Goal: Task Accomplishment & Management: Use online tool/utility

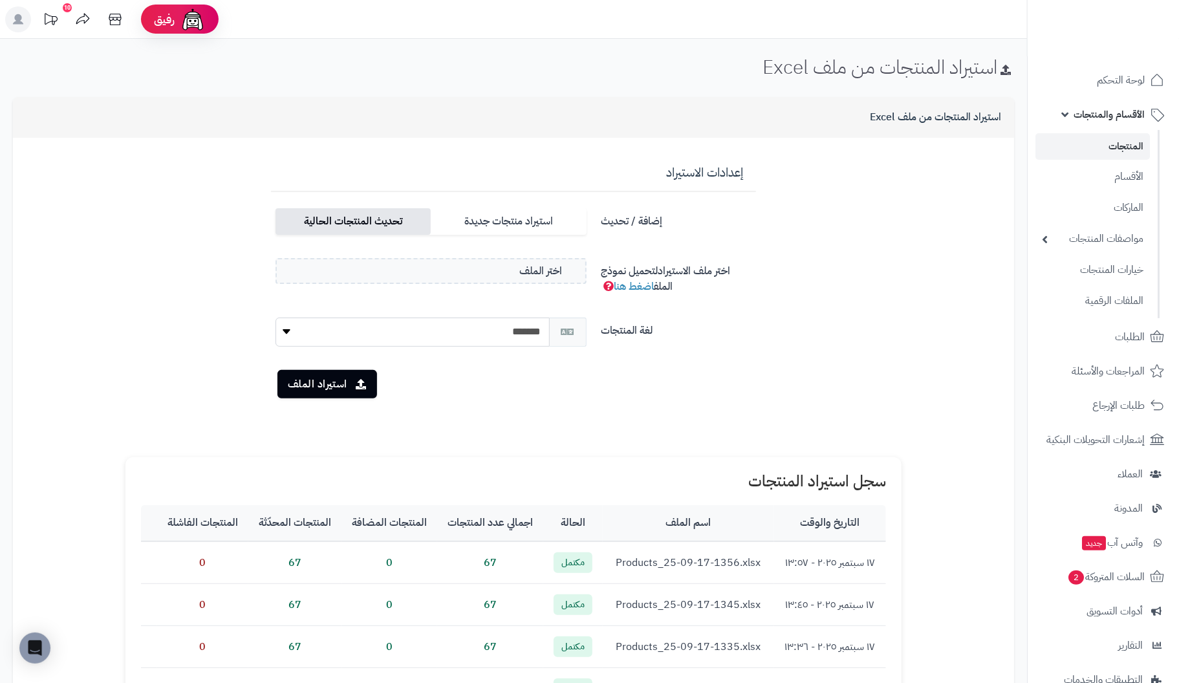
click at [339, 220] on label "تحديث المنتجات الحالية" at bounding box center [352, 221] width 155 height 27
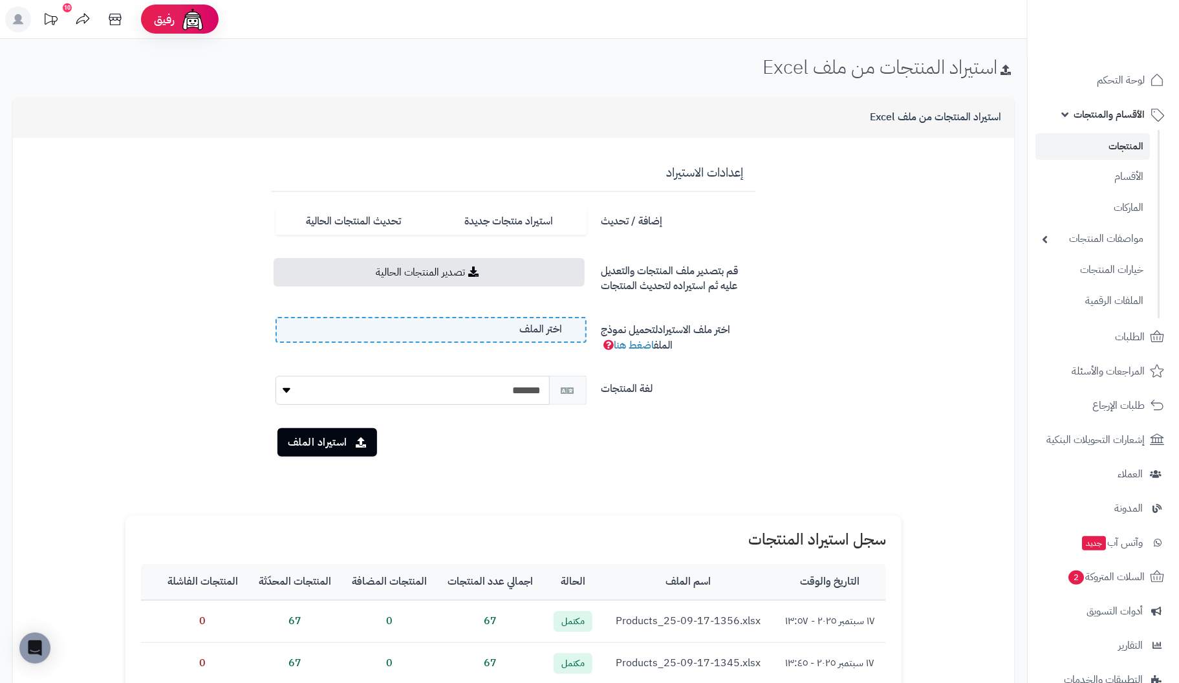
click at [516, 327] on label "اختر الملف" at bounding box center [430, 330] width 311 height 26
click at [0, 0] on input "اختر الملف" at bounding box center [0, 0] width 0 height 0
click at [319, 444] on button "استيراد الملف" at bounding box center [327, 441] width 100 height 28
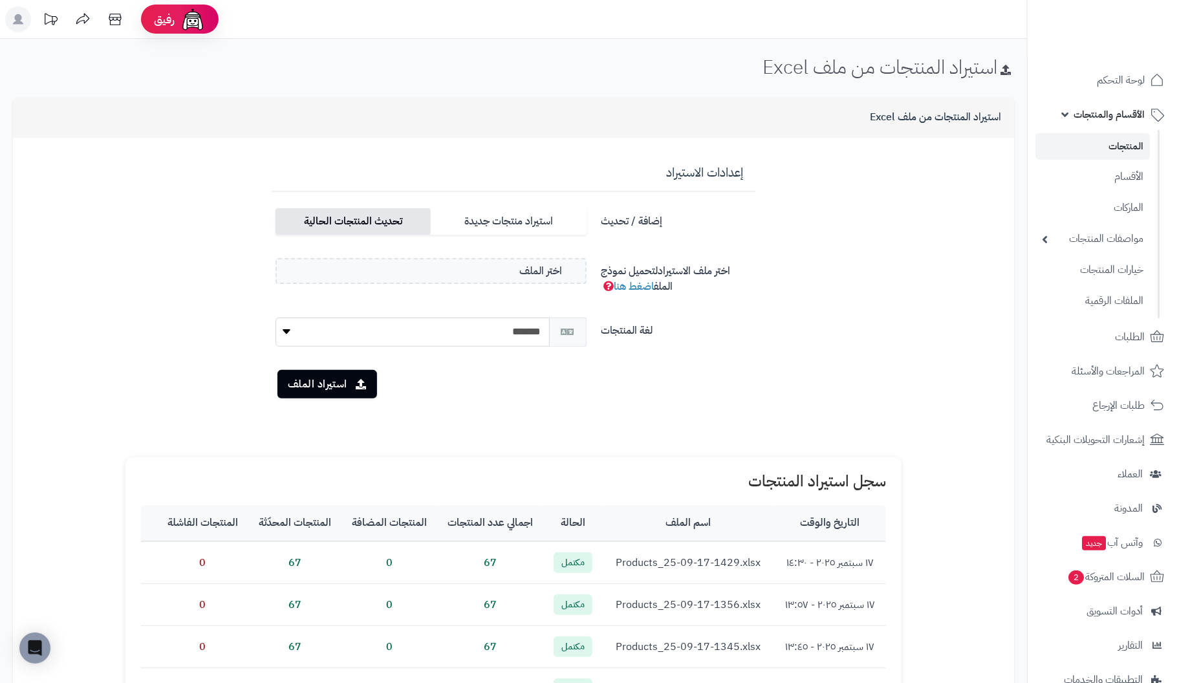
click at [370, 219] on label "تحديث المنتجات الحالية" at bounding box center [352, 221] width 155 height 27
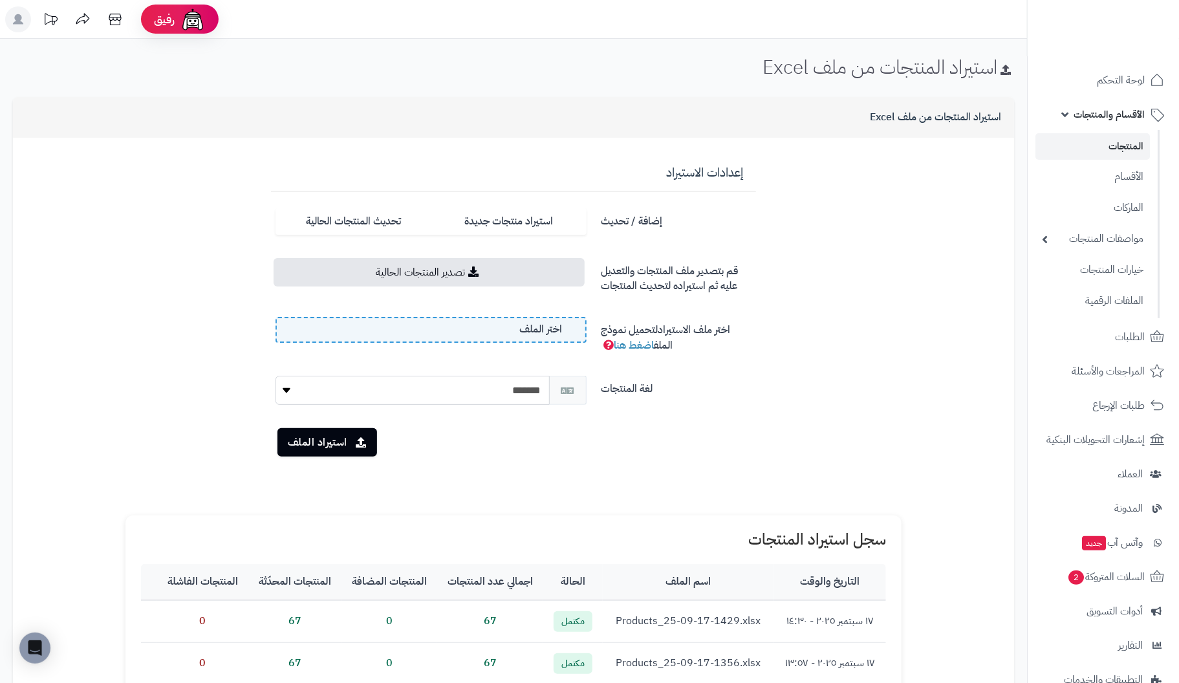
click at [405, 327] on label "اختر الملف" at bounding box center [430, 330] width 311 height 26
click at [0, 0] on input "اختر الملف" at bounding box center [0, 0] width 0 height 0
click at [329, 439] on button "استيراد الملف" at bounding box center [327, 441] width 100 height 28
